Goal: Transaction & Acquisition: Subscribe to service/newsletter

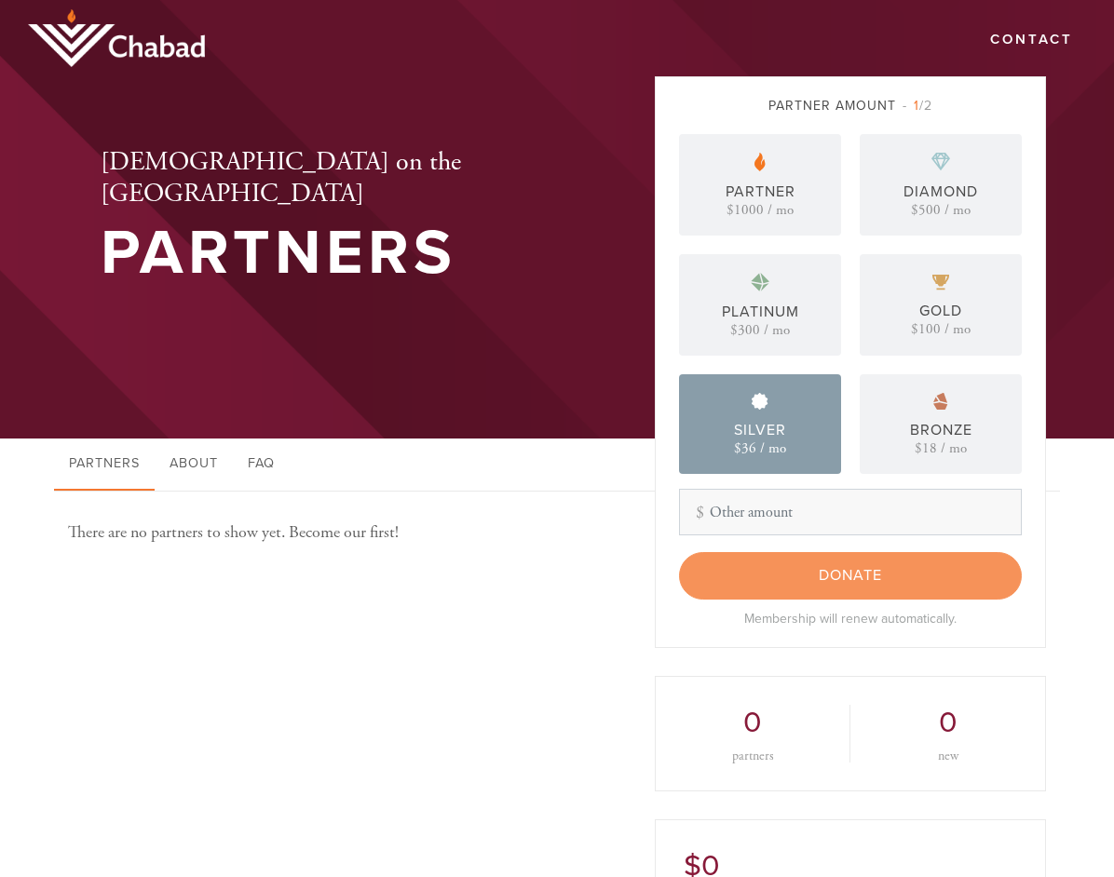
click at [754, 441] on div "$36 / mo" at bounding box center [760, 448] width 52 height 14
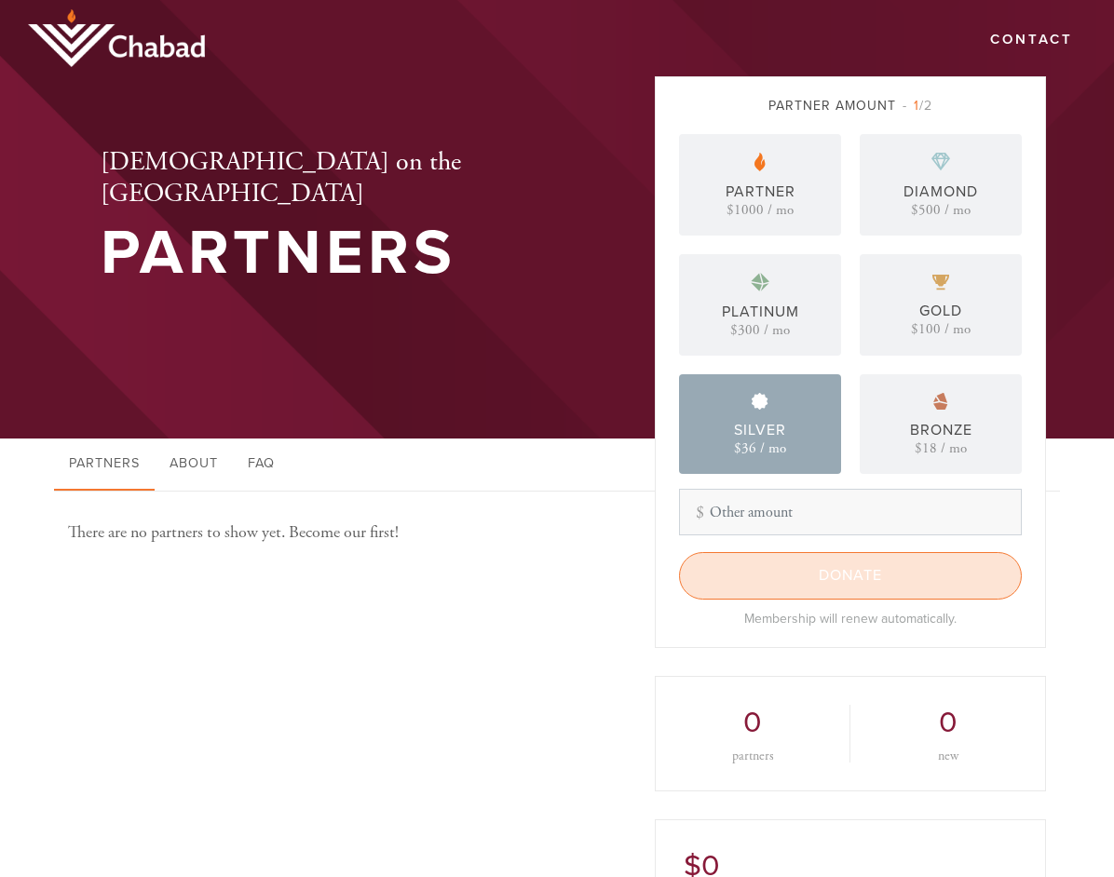
click at [825, 572] on input "Donate" at bounding box center [850, 575] width 343 height 47
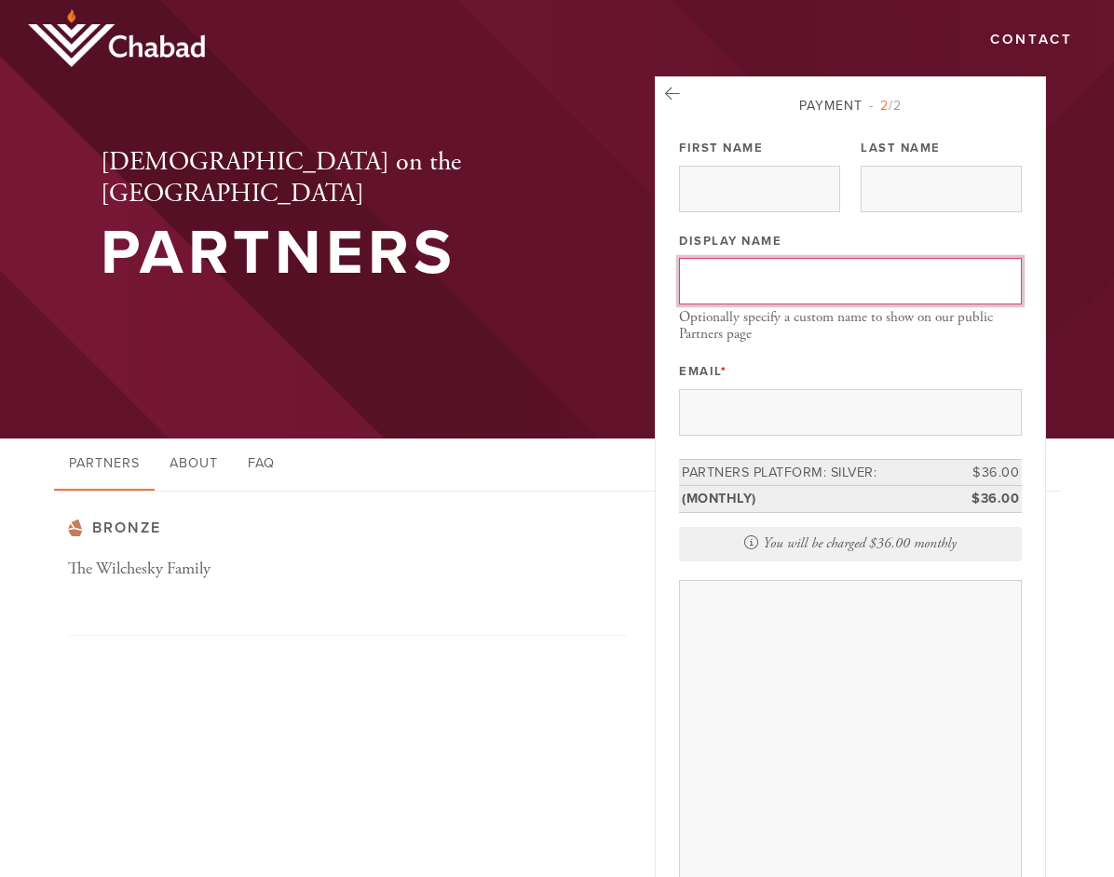
click at [742, 270] on input "Display Name" at bounding box center [850, 281] width 343 height 47
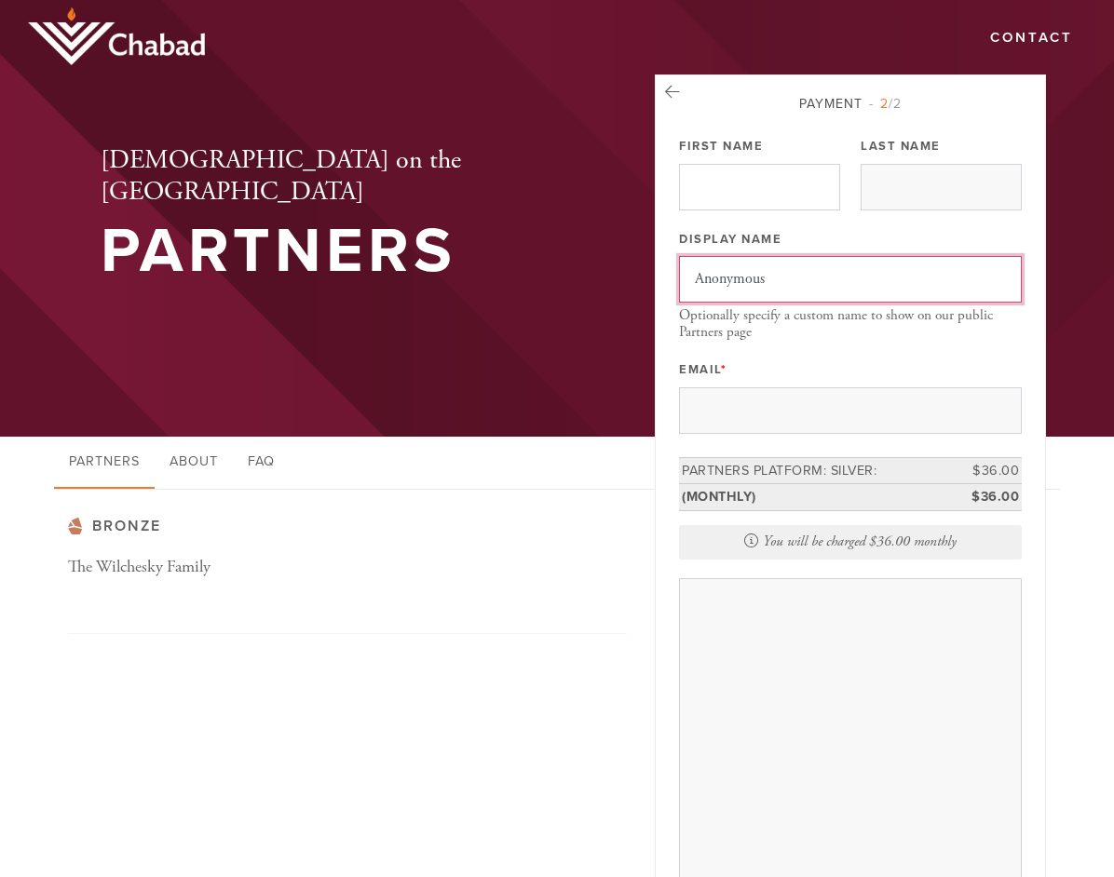
type input "Anonymous"
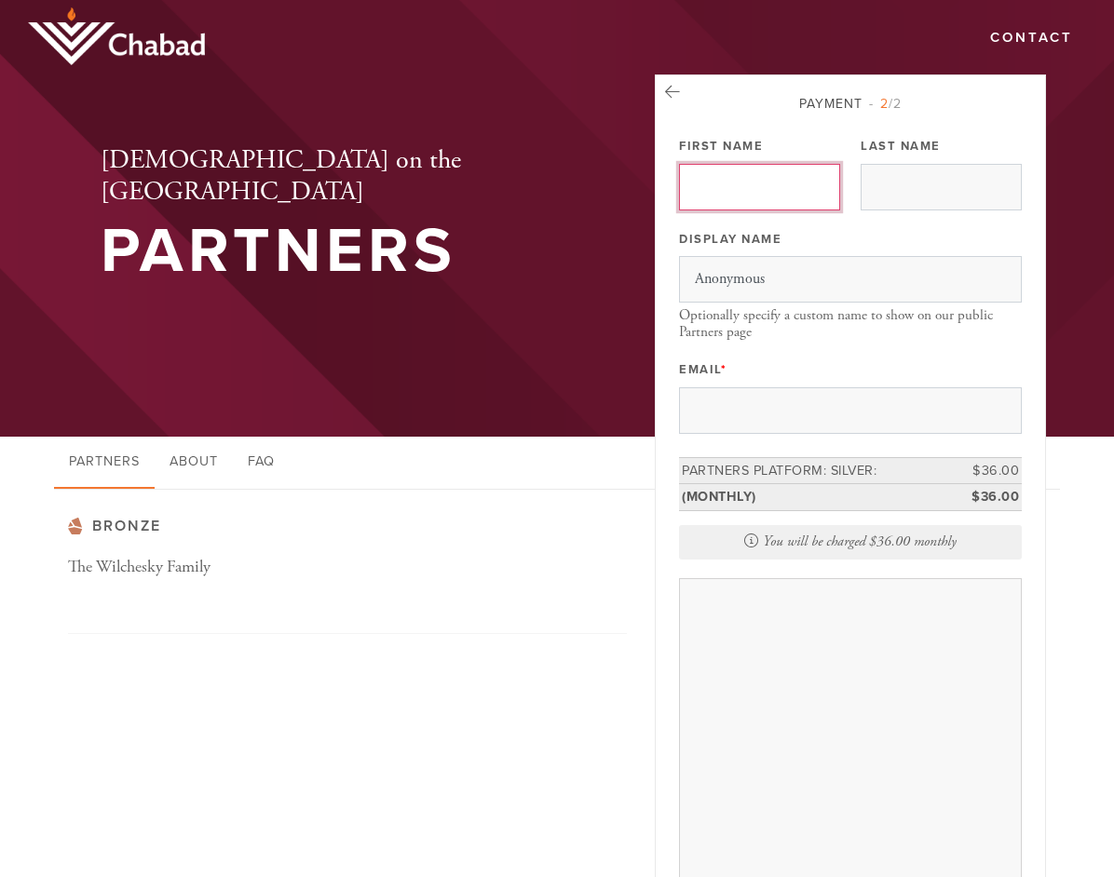
click at [803, 191] on input "First Name" at bounding box center [759, 187] width 161 height 47
type input "Avis"
type input "Bay"
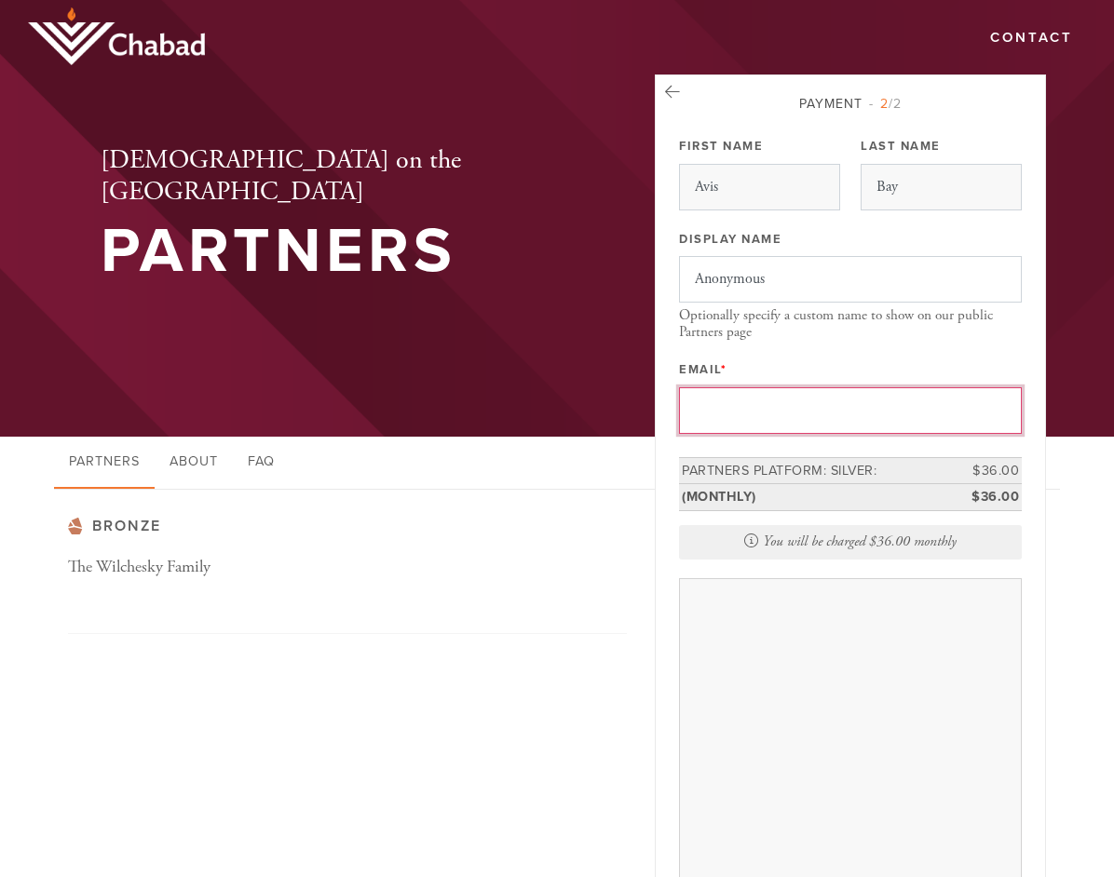
type input "avisbay@hotmail.com"
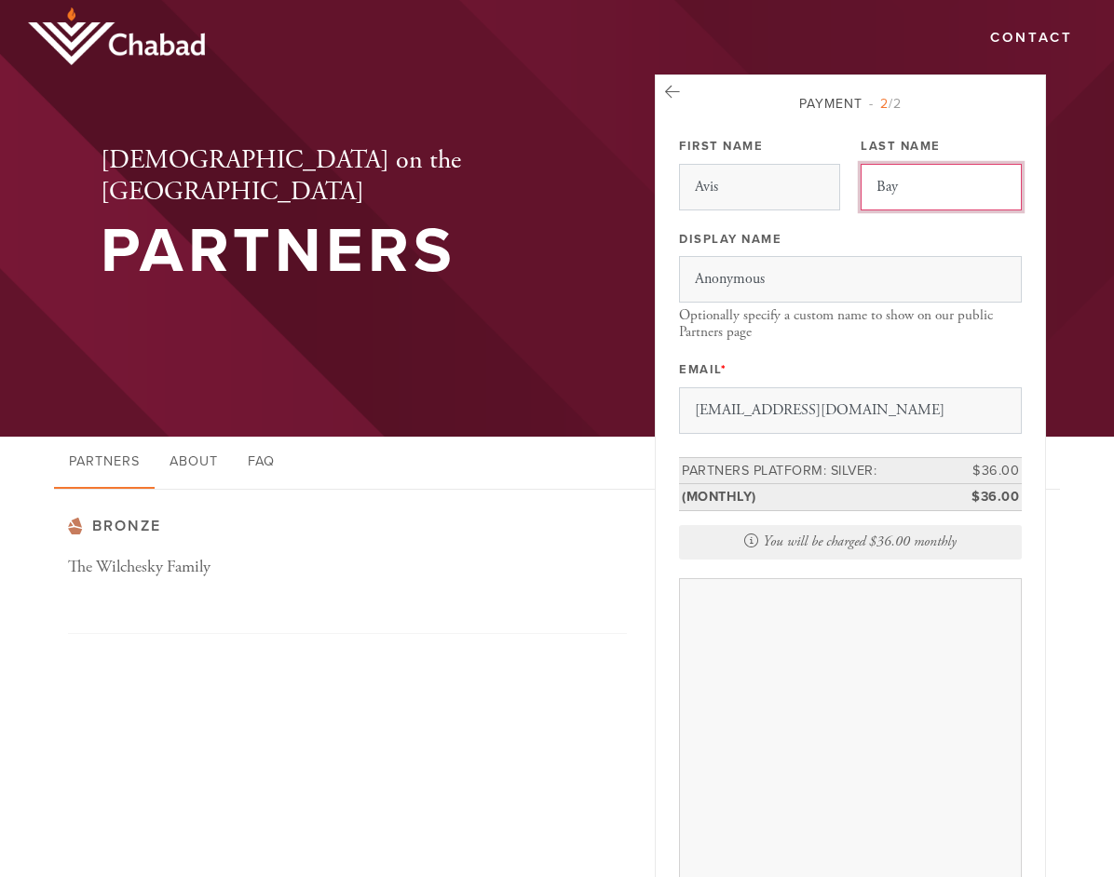
click at [968, 193] on input "Bay" at bounding box center [941, 187] width 161 height 47
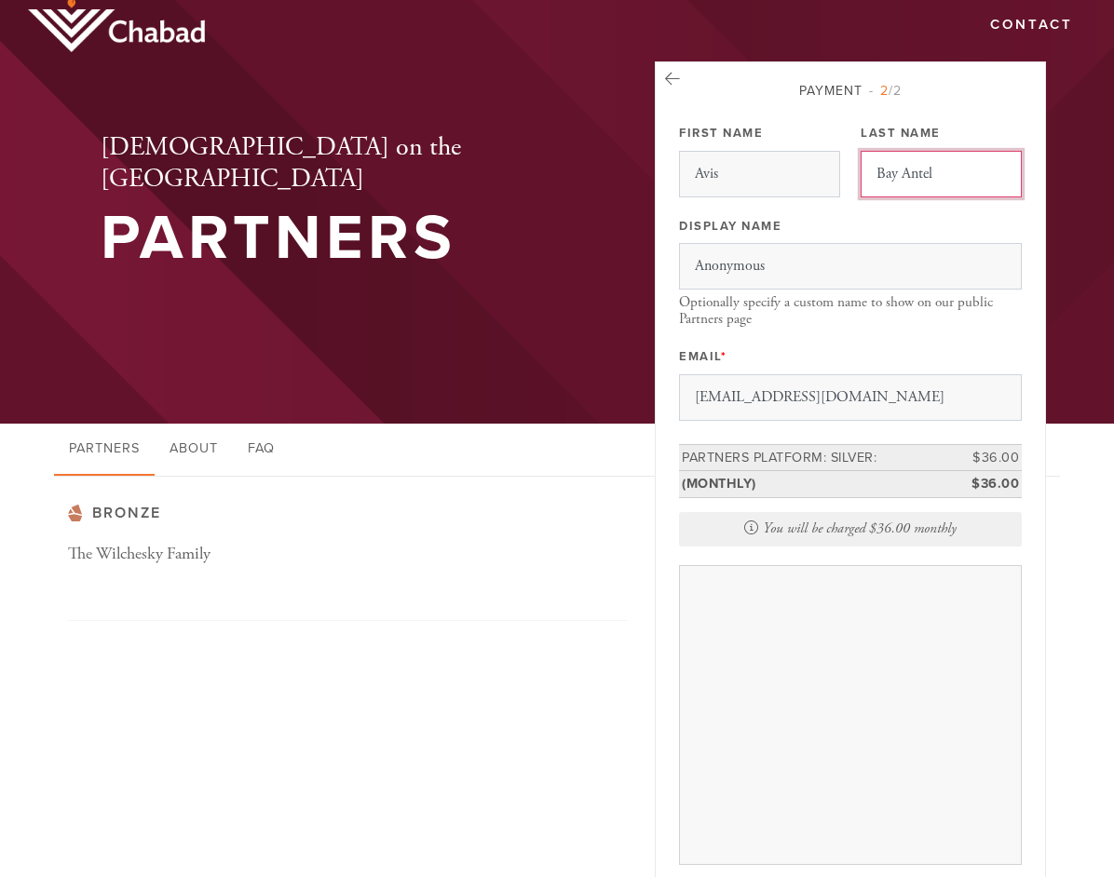
scroll to position [19, 0]
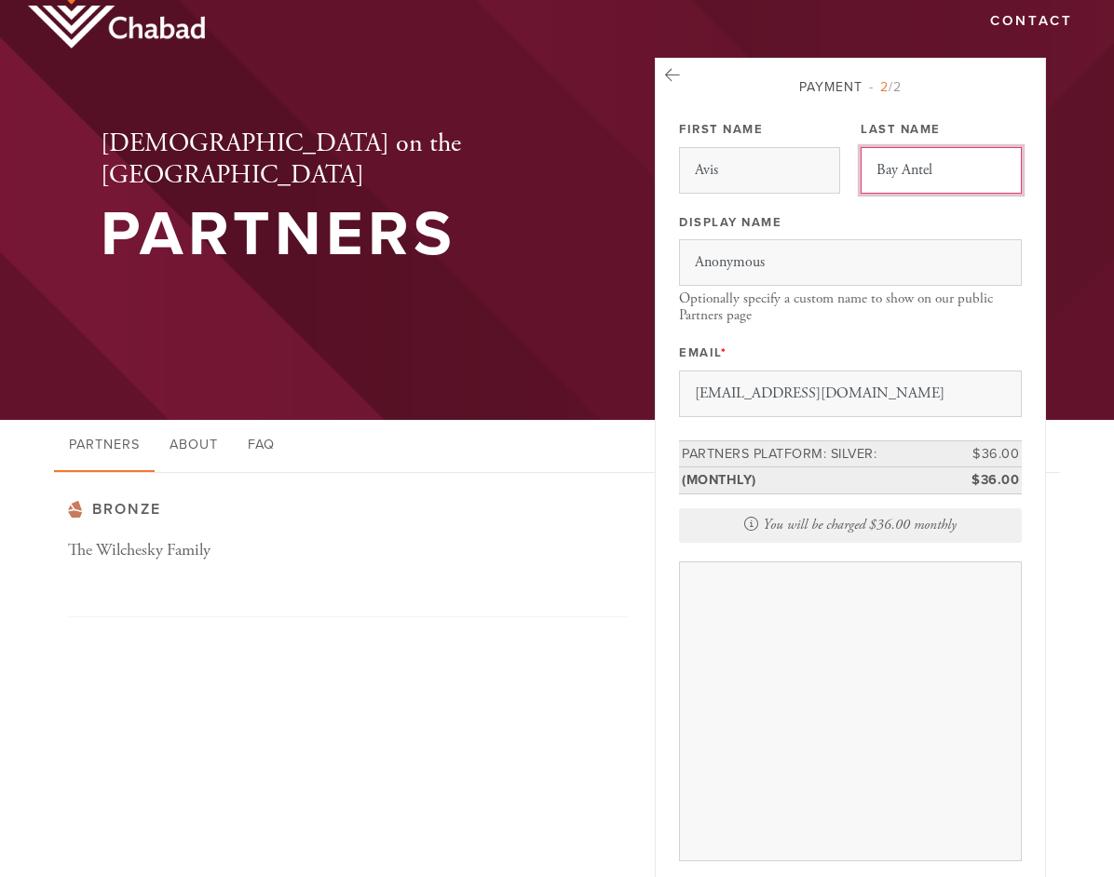
type input "Bay Antel"
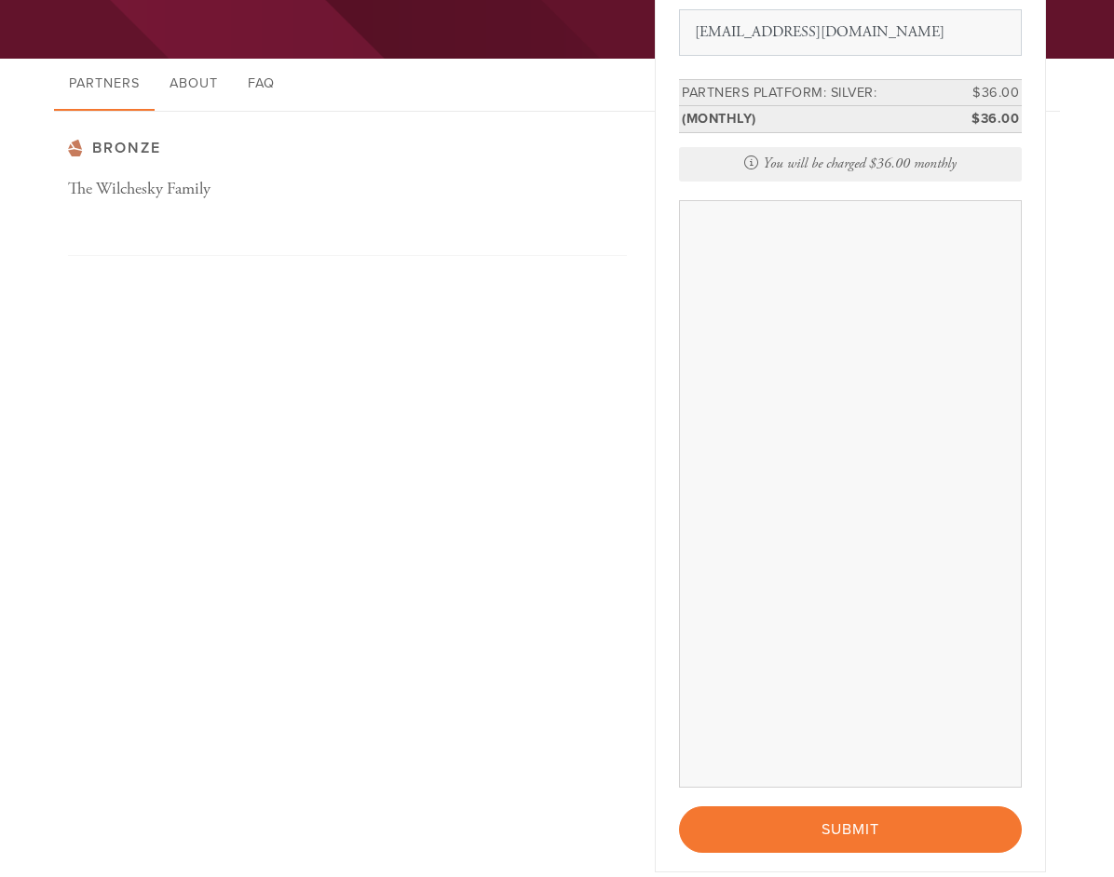
scroll to position [369, 0]
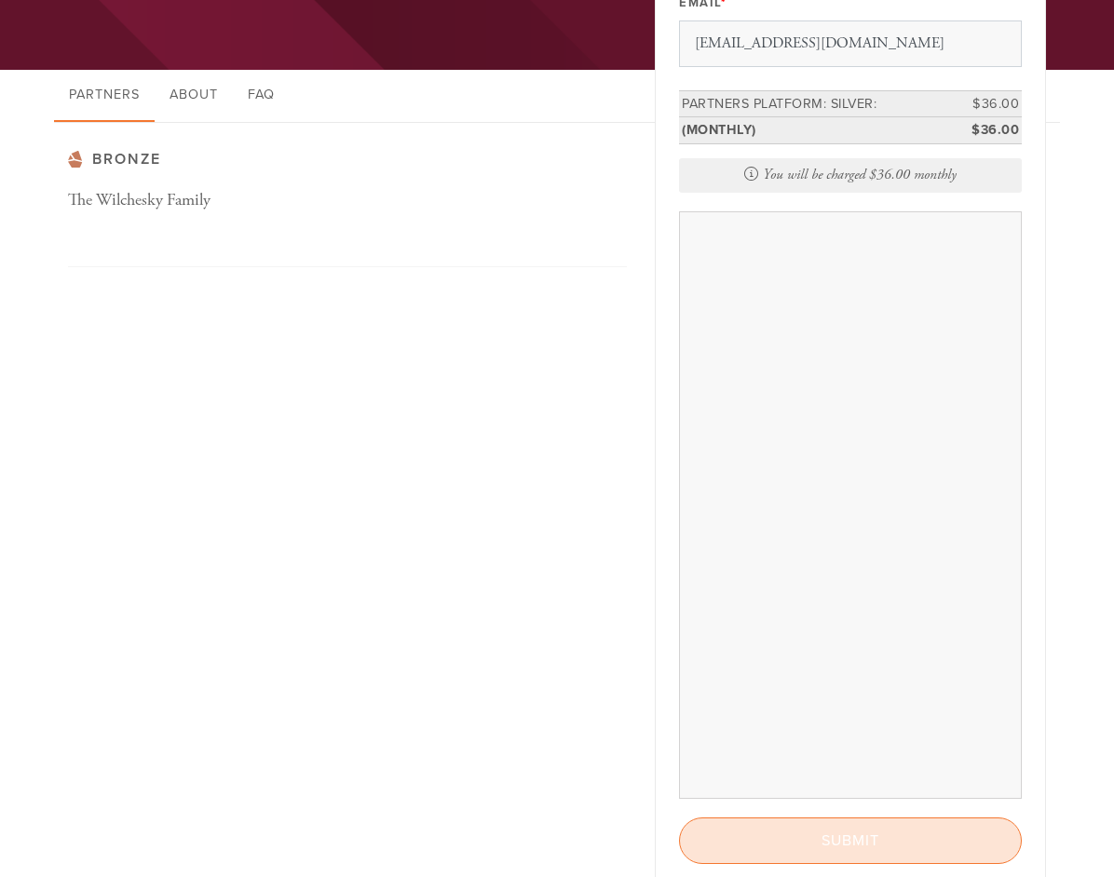
click at [847, 837] on input "Submit" at bounding box center [850, 841] width 343 height 47
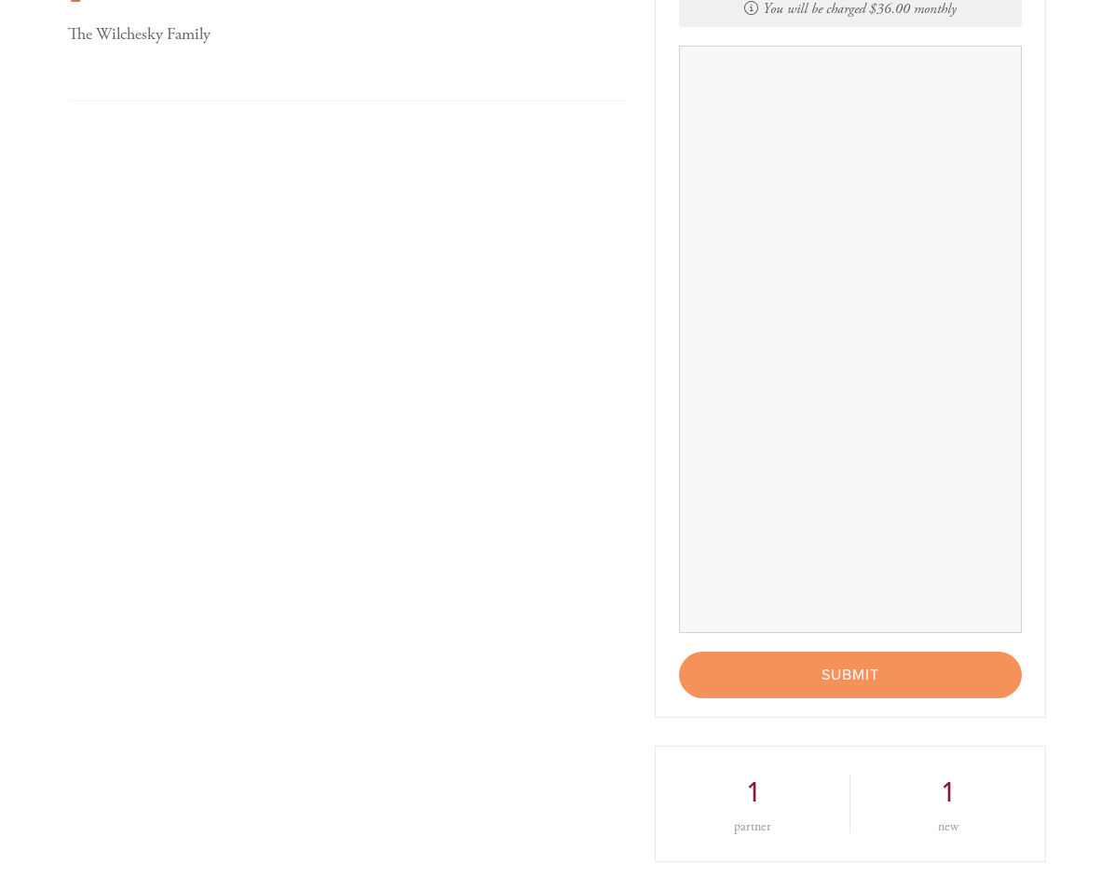
scroll to position [541, 0]
